Goal: Find specific page/section: Find specific page/section

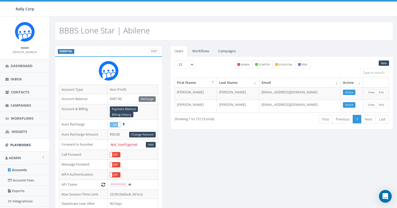
scroll to position [52, 0]
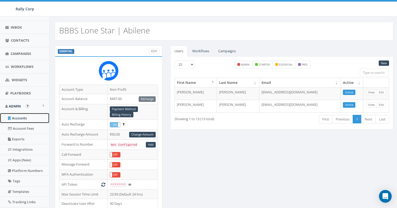
click at [23, 121] on link "Accounts" at bounding box center [24, 118] width 49 height 10
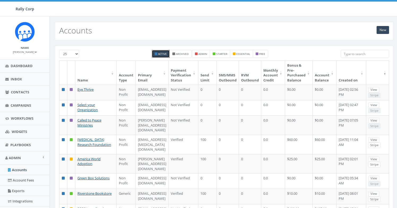
click at [349, 51] on input "search" at bounding box center [364, 54] width 48 height 8
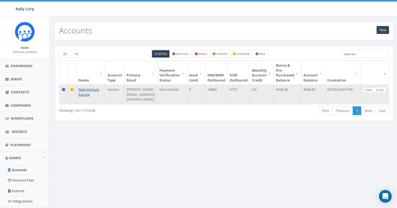
type input "new ven"
click at [373, 88] on link "View" at bounding box center [368, 90] width 11 height 6
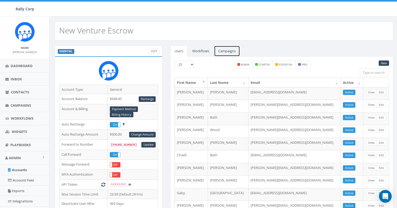
click at [227, 55] on link "Campaigns" at bounding box center [227, 51] width 26 height 11
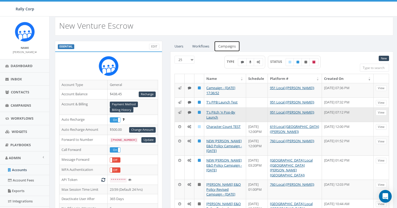
scroll to position [7, 0]
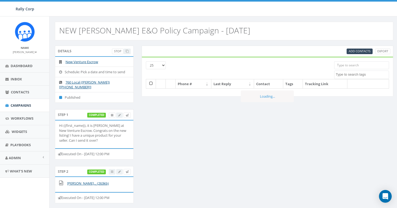
select select
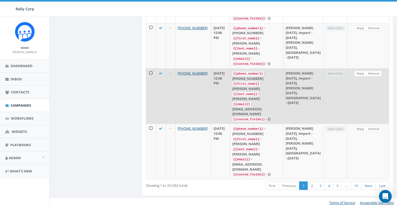
scroll to position [1819, 0]
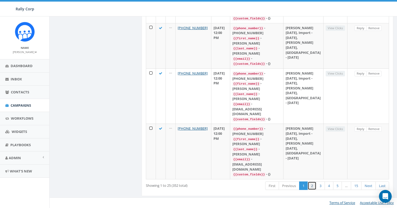
click at [314, 187] on link "2" at bounding box center [311, 185] width 9 height 9
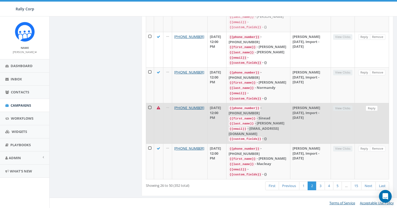
scroll to position [1225, 0]
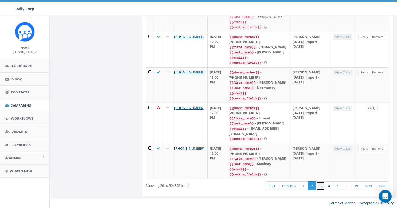
click at [320, 189] on link "3" at bounding box center [320, 185] width 9 height 9
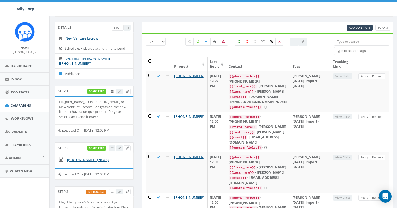
scroll to position [0, 0]
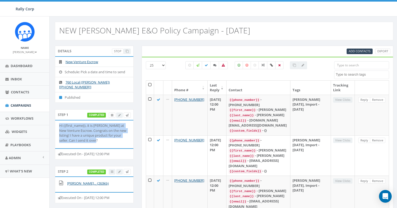
drag, startPoint x: 103, startPoint y: 142, endPoint x: 58, endPoint y: 125, distance: 48.2
click at [58, 125] on li "Hi {{first_name}}, it is Nathan Wood at New Venture Escrow. Congrats on the new…" at bounding box center [94, 134] width 78 height 28
